Goal: Transaction & Acquisition: Purchase product/service

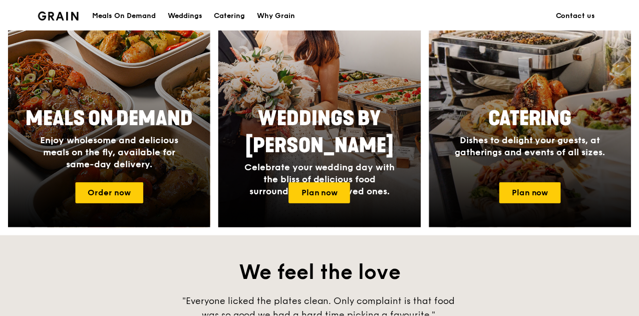
scroll to position [501, 0]
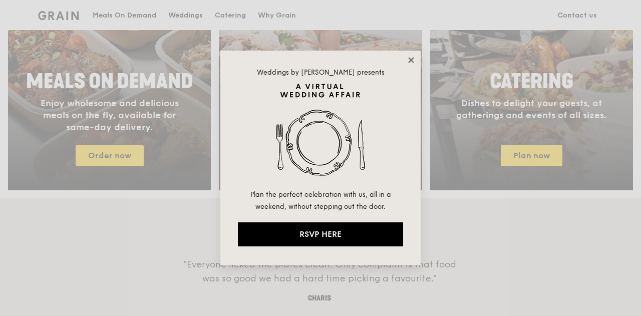
click at [413, 63] on icon at bounding box center [411, 60] width 6 height 6
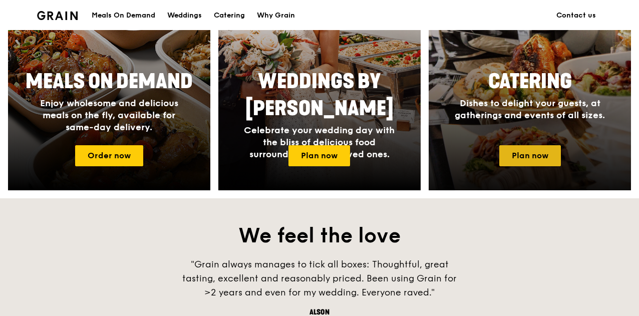
click at [521, 164] on link "Plan now" at bounding box center [530, 155] width 62 height 21
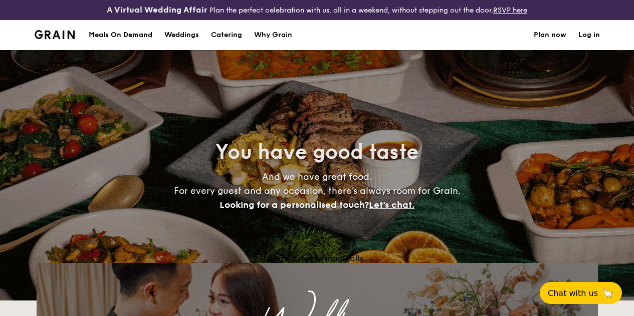
select select
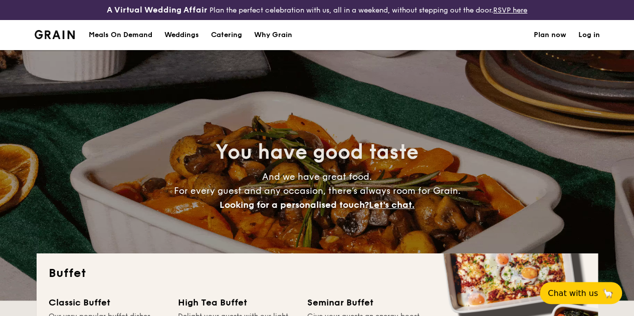
scroll to position [150, 0]
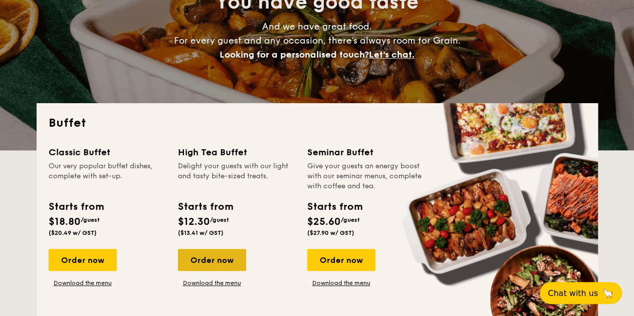
click at [209, 271] on div "Order now" at bounding box center [212, 260] width 68 height 22
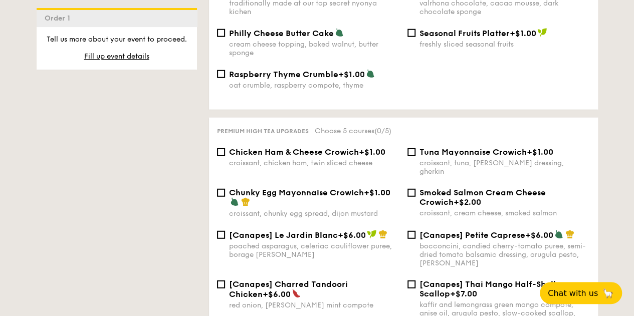
scroll to position [1402, 0]
